Goal: Task Accomplishment & Management: Use online tool/utility

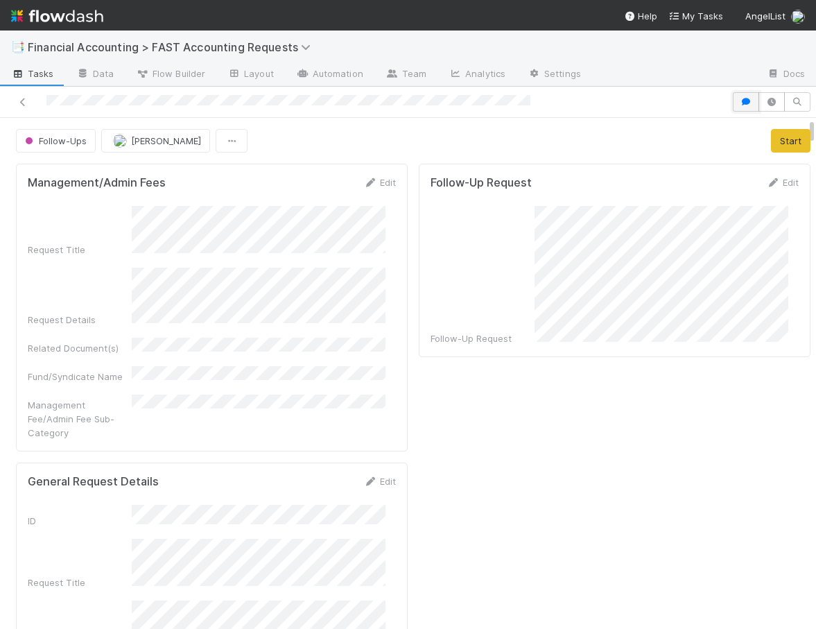
click at [740, 103] on icon "button" at bounding box center [746, 102] width 14 height 8
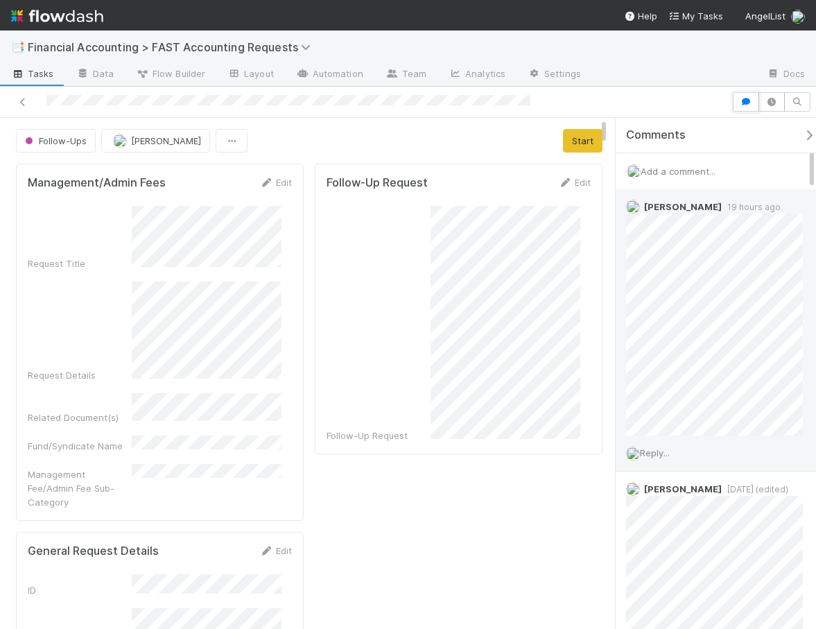
scroll to position [714, 0]
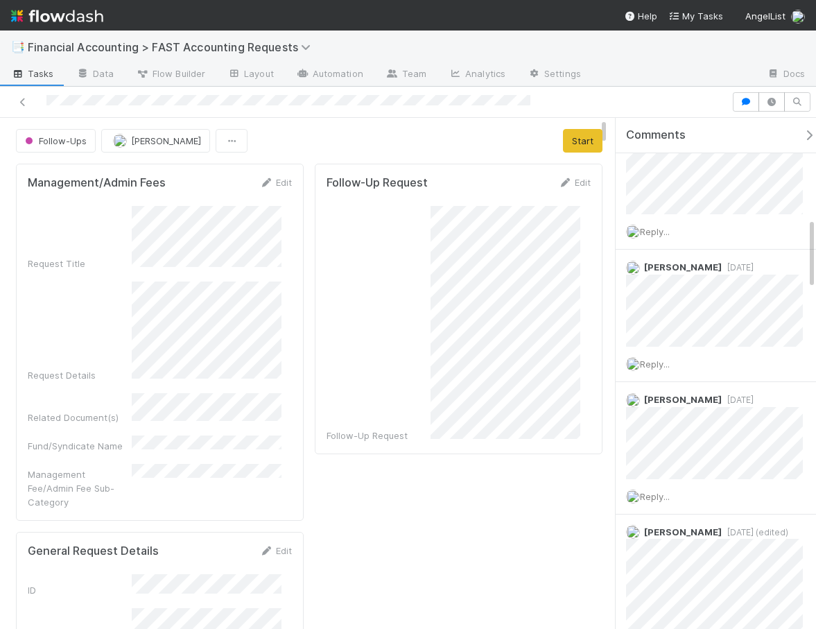
click at [802, 134] on icon "button" at bounding box center [809, 135] width 14 height 11
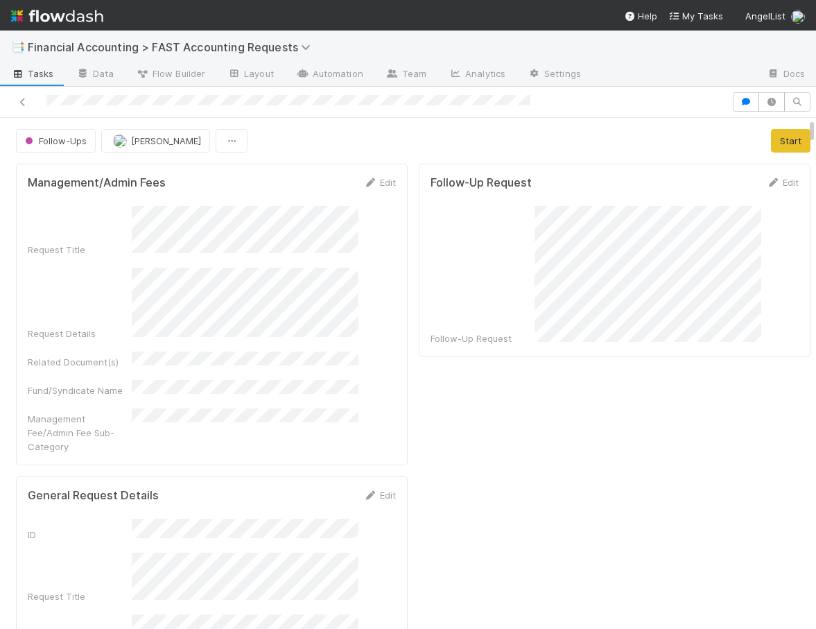
scroll to position [5222, 0]
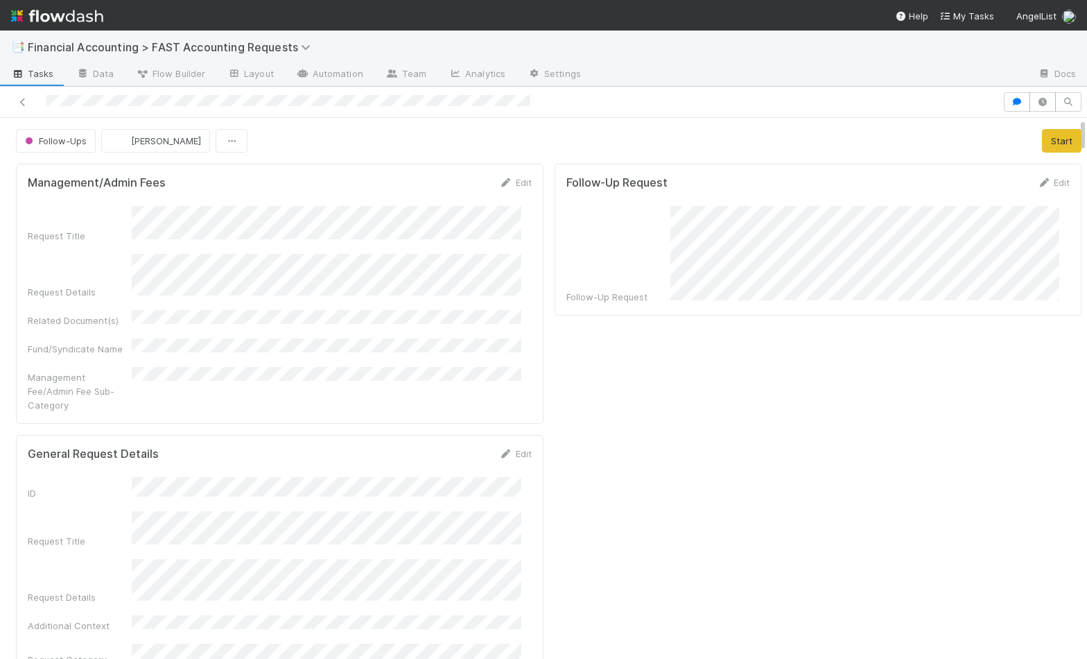
click at [815, 132] on div "Follow-Ups [PERSON_NAME] Start" at bounding box center [549, 141] width 1098 height 24
click at [815, 98] on icon "button" at bounding box center [1017, 102] width 14 height 8
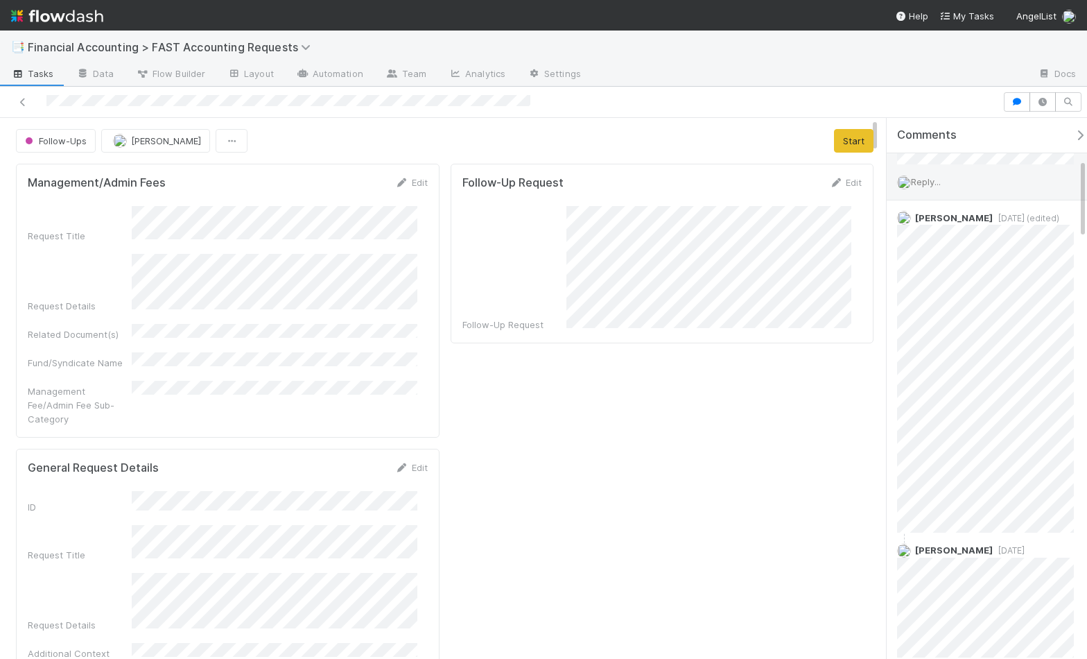
scroll to position [413, 0]
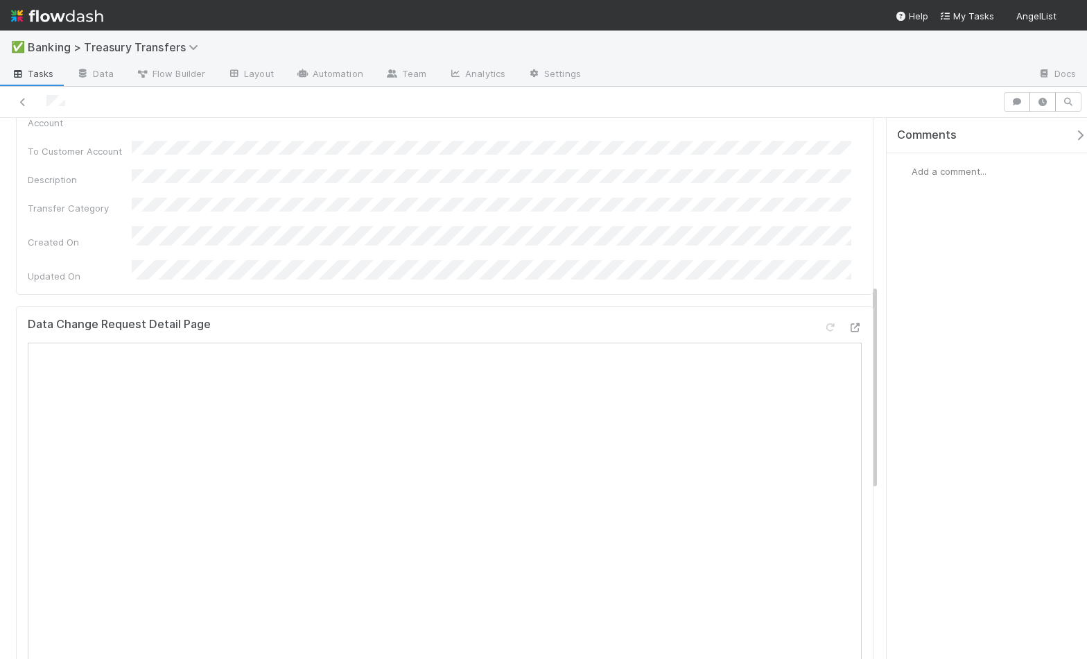
scroll to position [472, 0]
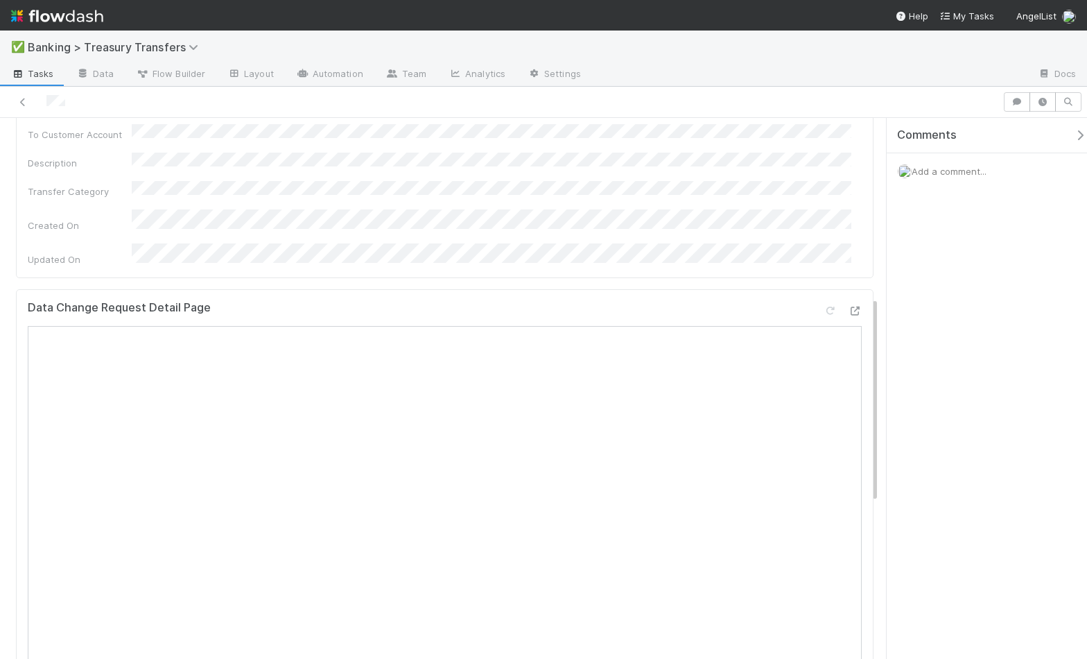
click at [45, 77] on span "Tasks" at bounding box center [32, 74] width 43 height 14
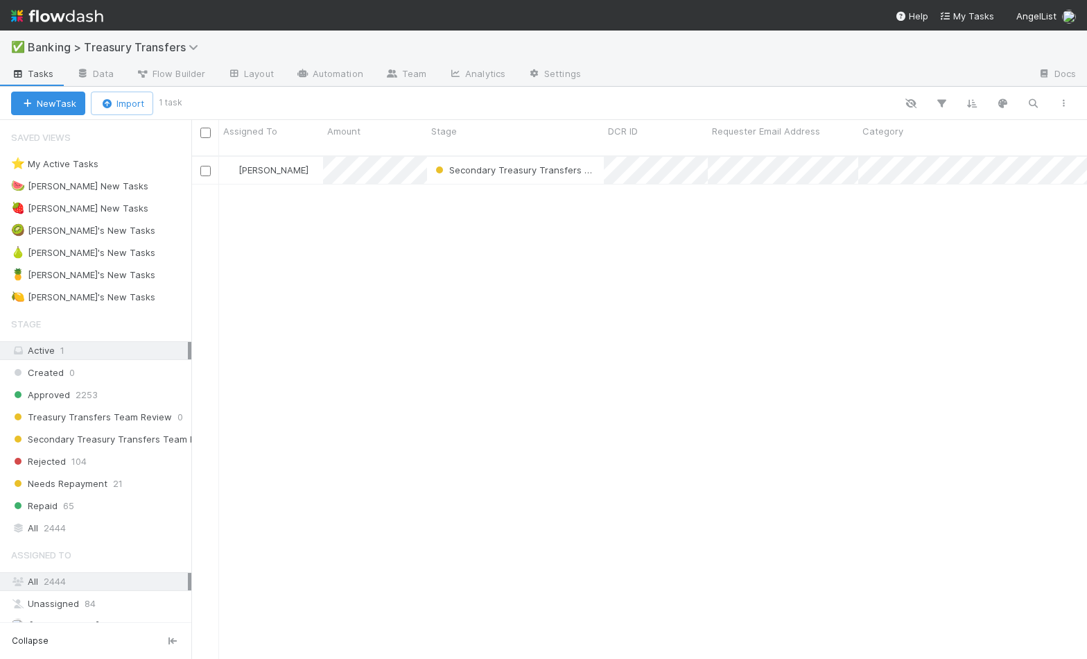
scroll to position [504, 886]
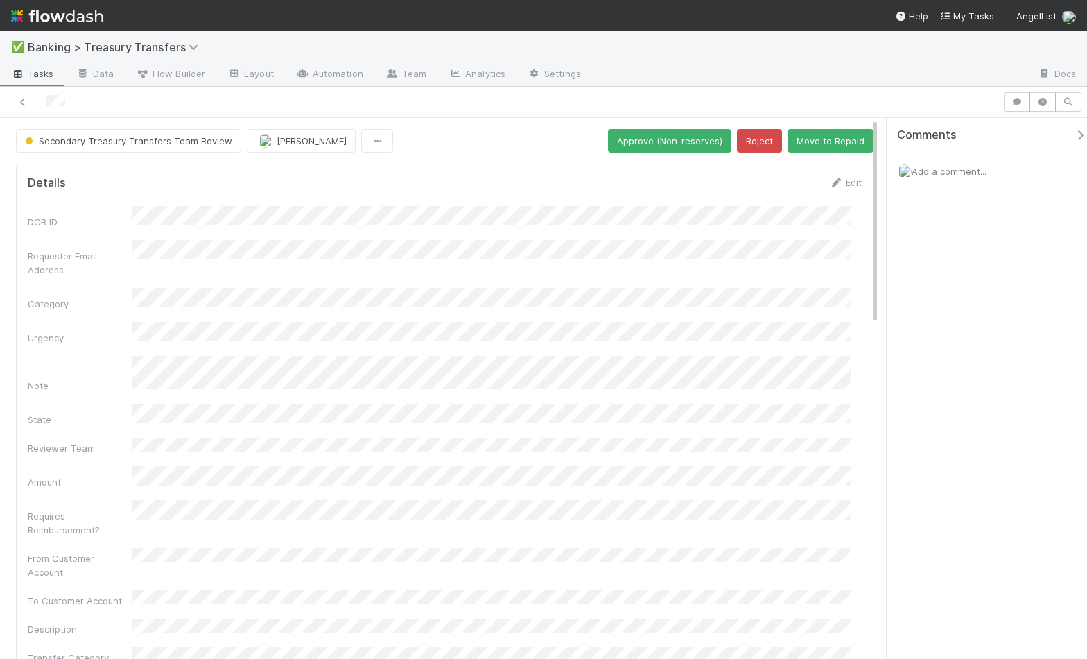
click at [128, 133] on button "Secondary Treasury Transfers Team Review" at bounding box center [128, 141] width 225 height 24
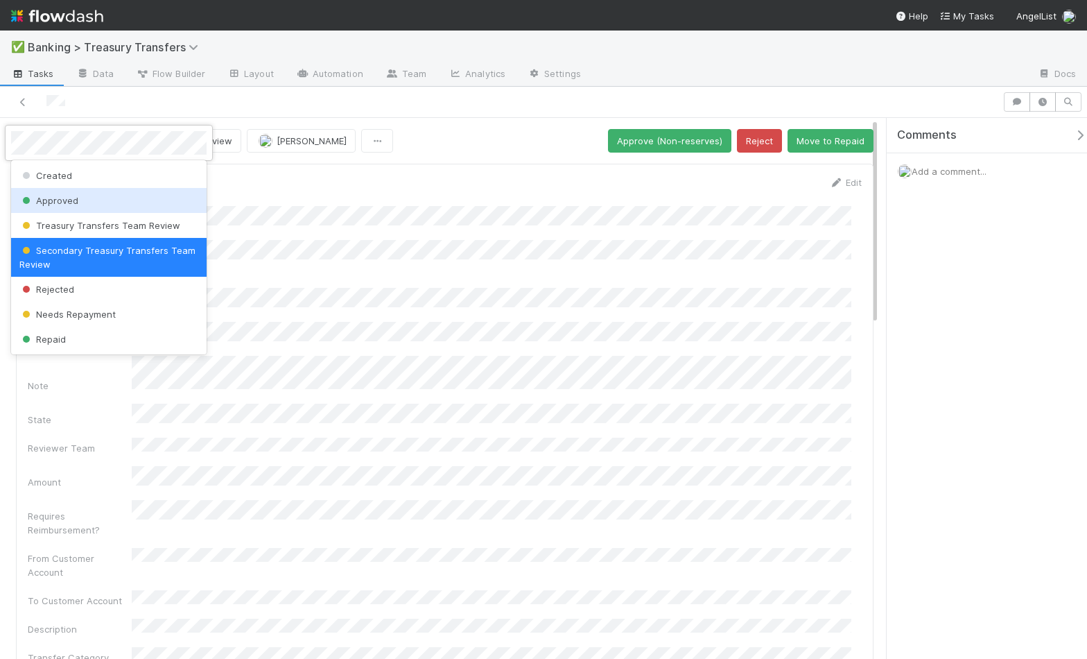
click at [87, 206] on div "Approved" at bounding box center [109, 200] width 196 height 25
